Goal: Task Accomplishment & Management: Manage account settings

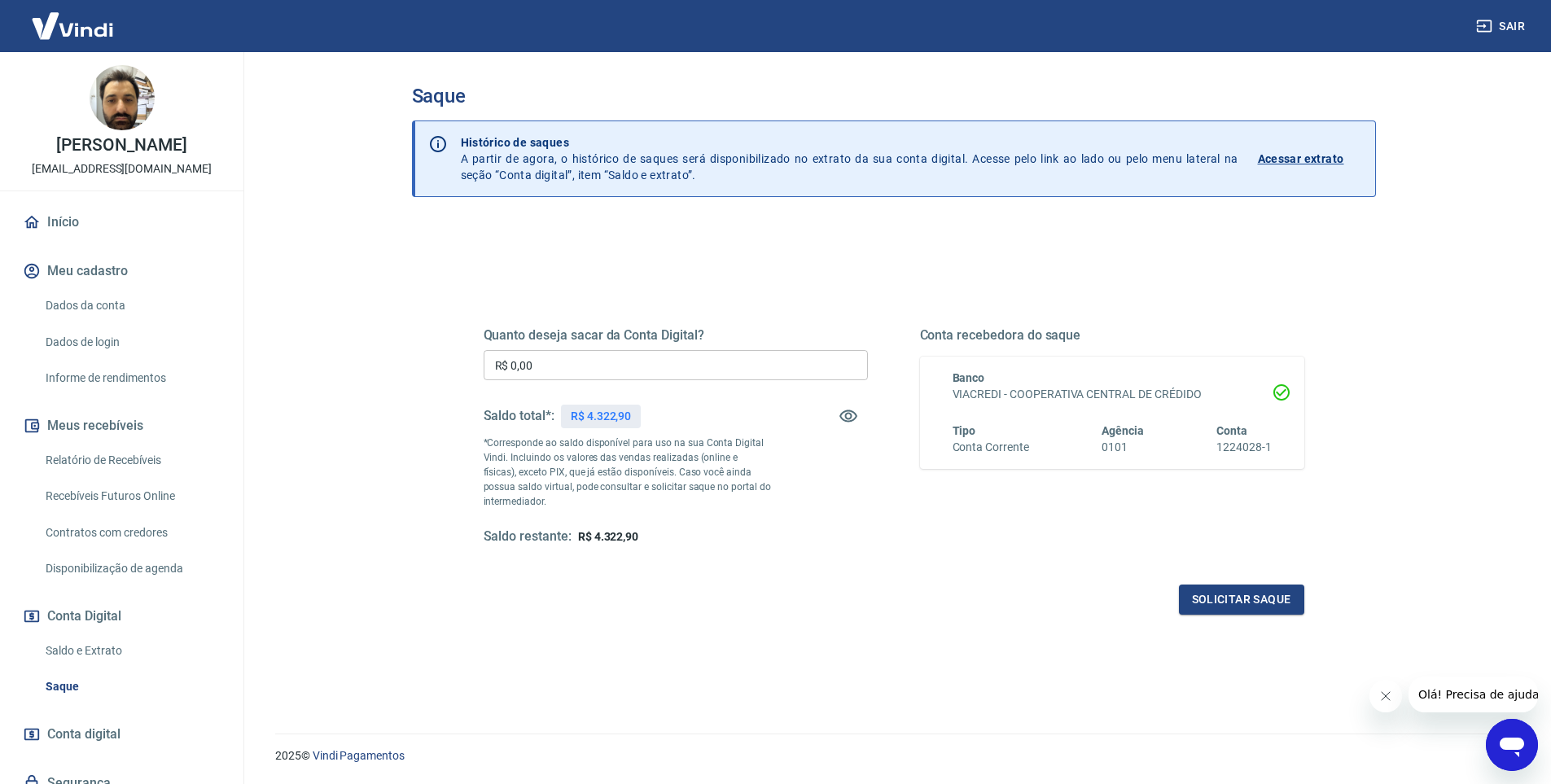
click at [588, 358] on input "R$ 0,00" at bounding box center [676, 365] width 384 height 30
type input "R$ 4.300,00"
click at [1209, 603] on button "Solicitar saque" at bounding box center [1241, 599] width 125 height 30
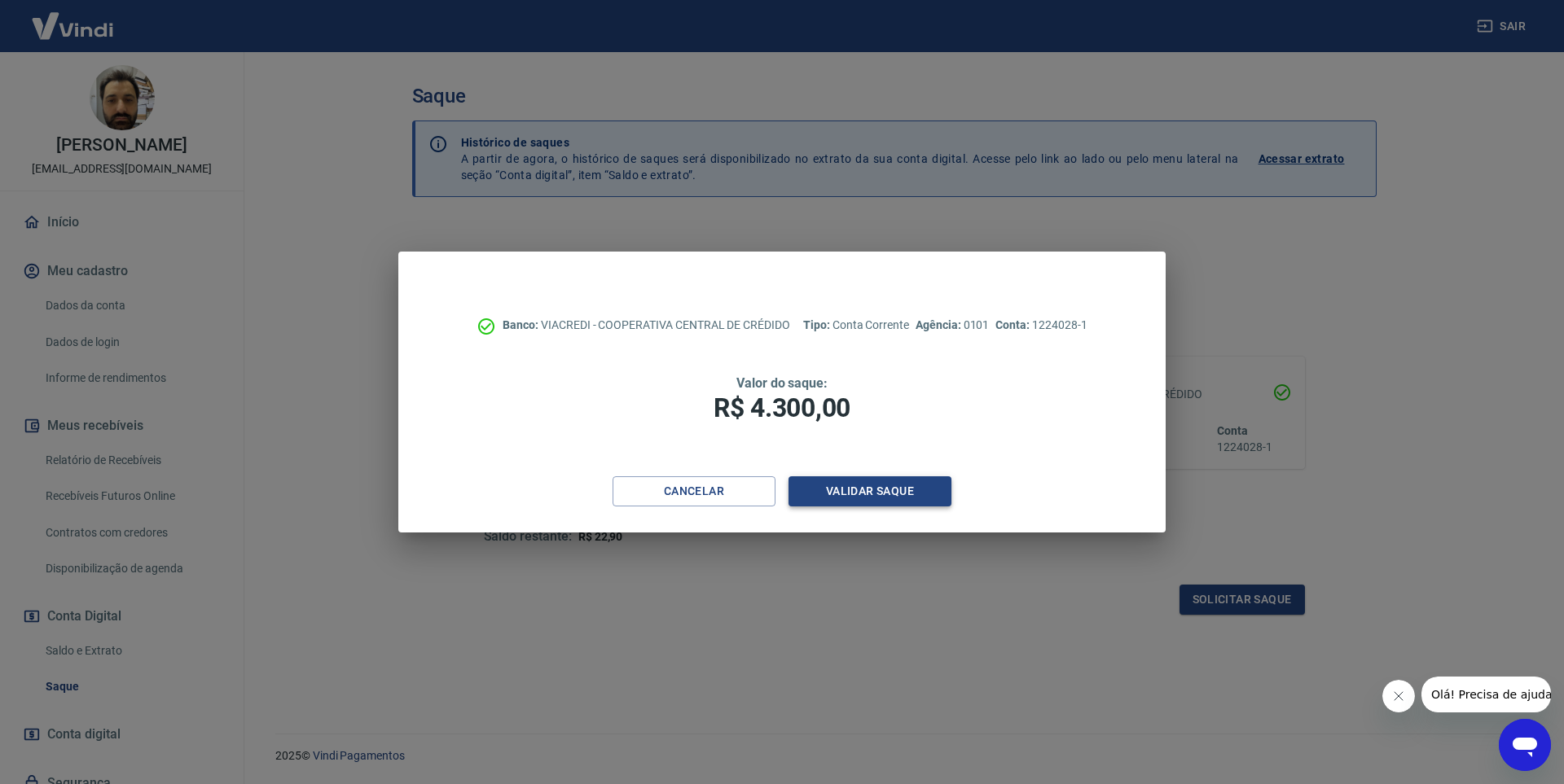
click at [879, 500] on button "Validar saque" at bounding box center [870, 491] width 163 height 30
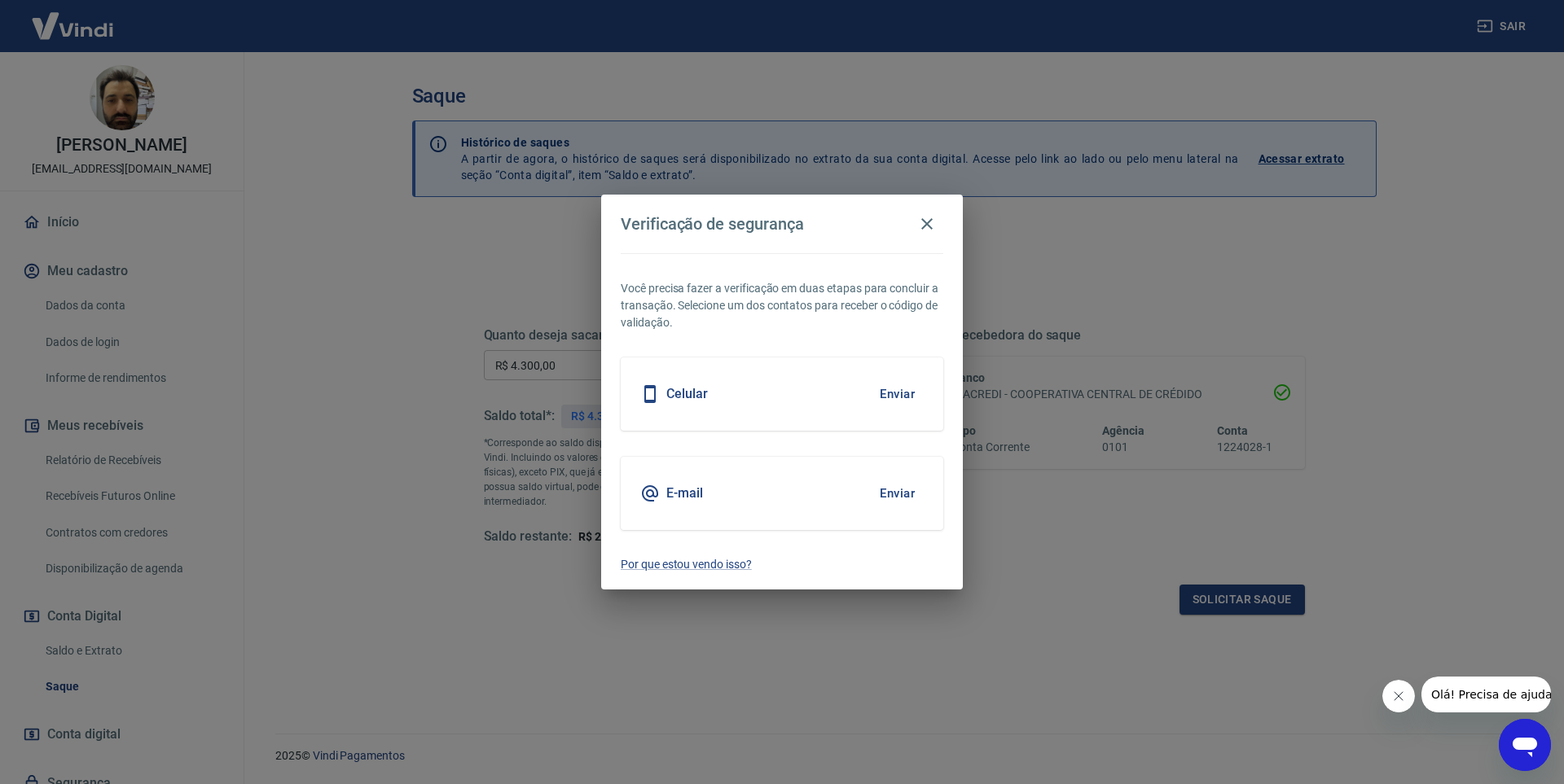
click at [895, 493] on button "Enviar" at bounding box center [897, 494] width 53 height 34
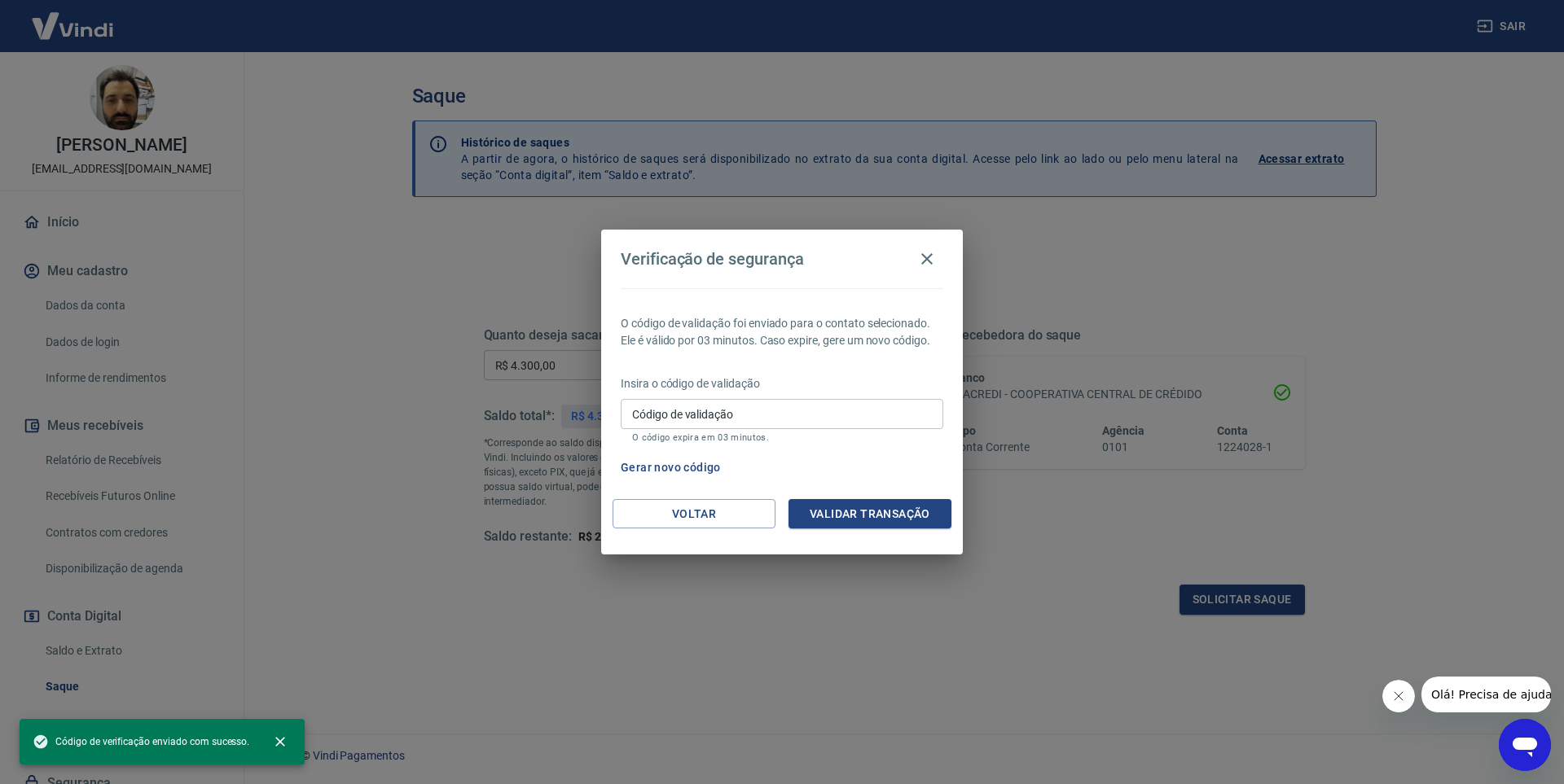
click at [784, 404] on input "Código de validação" at bounding box center [782, 414] width 323 height 30
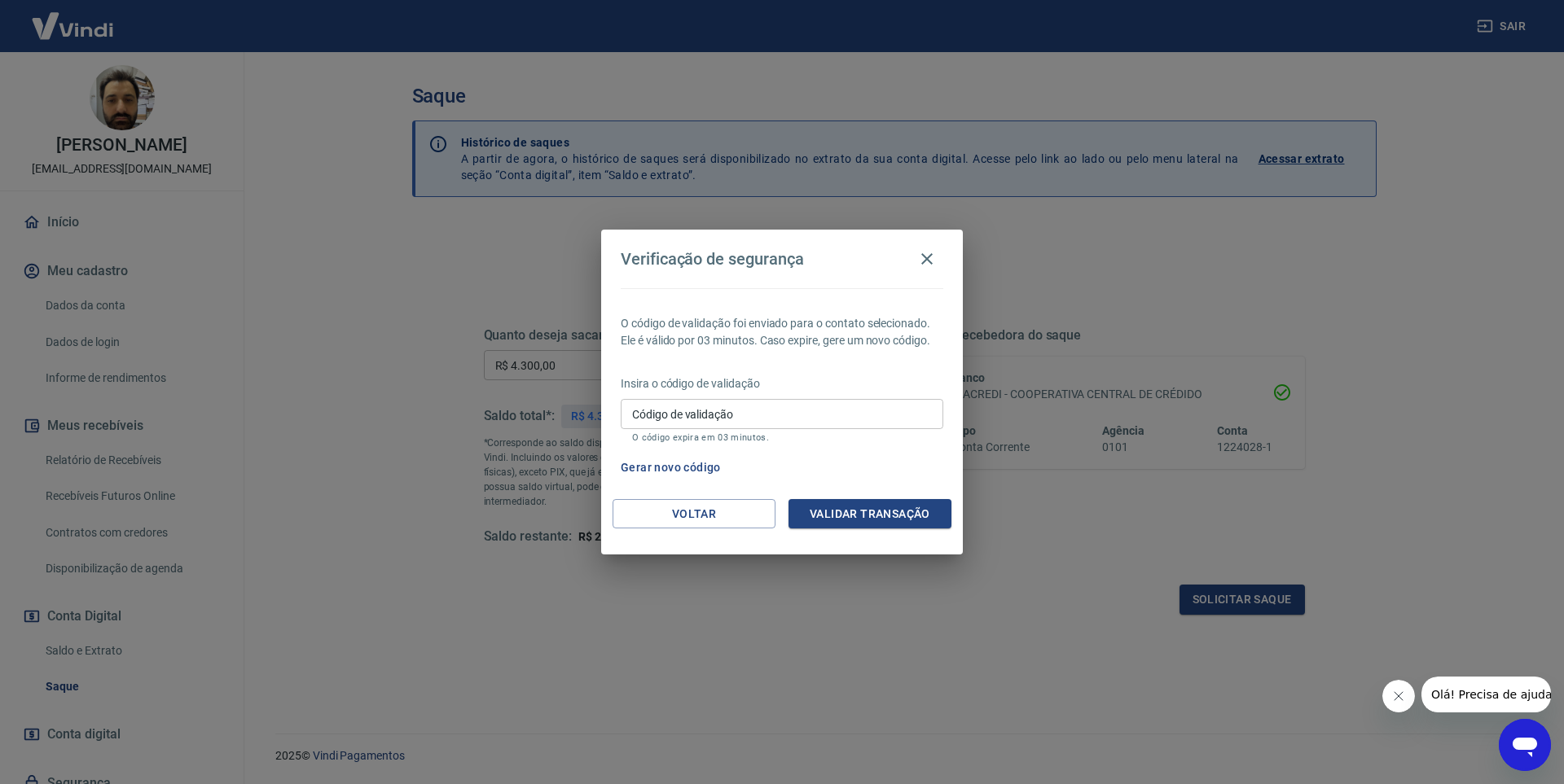
click at [865, 372] on div "O código de validação foi enviado para o contato selecionado. Ele é válido por …" at bounding box center [782, 394] width 361 height 211
click at [714, 420] on input "Código de validação" at bounding box center [782, 414] width 323 height 30
type input "441284"
click at [814, 515] on button "Validar transação" at bounding box center [870, 514] width 163 height 30
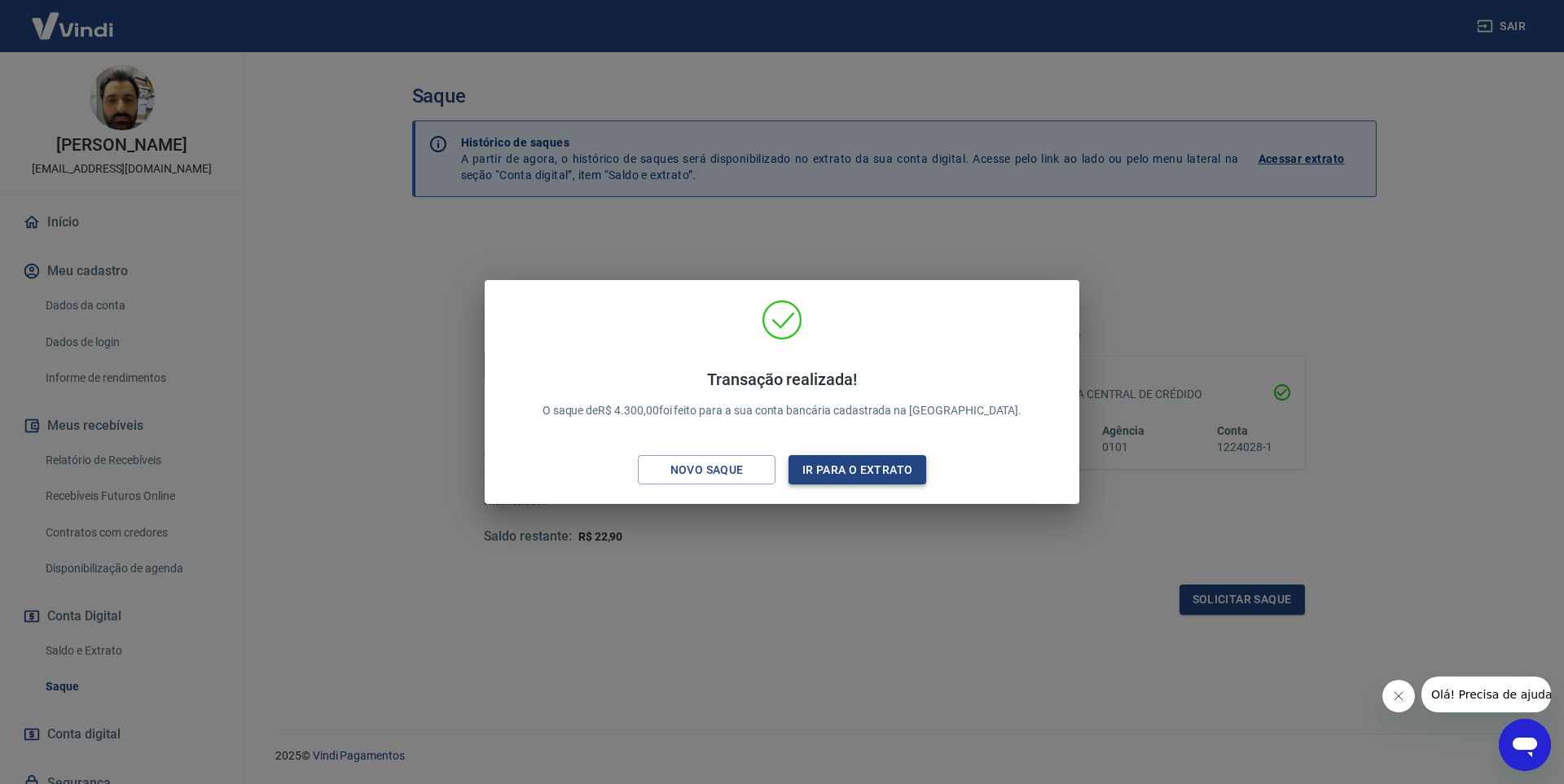
click at [846, 469] on button "Ir para o extrato" at bounding box center [857, 469] width 138 height 30
